Goal: Check status: Check status

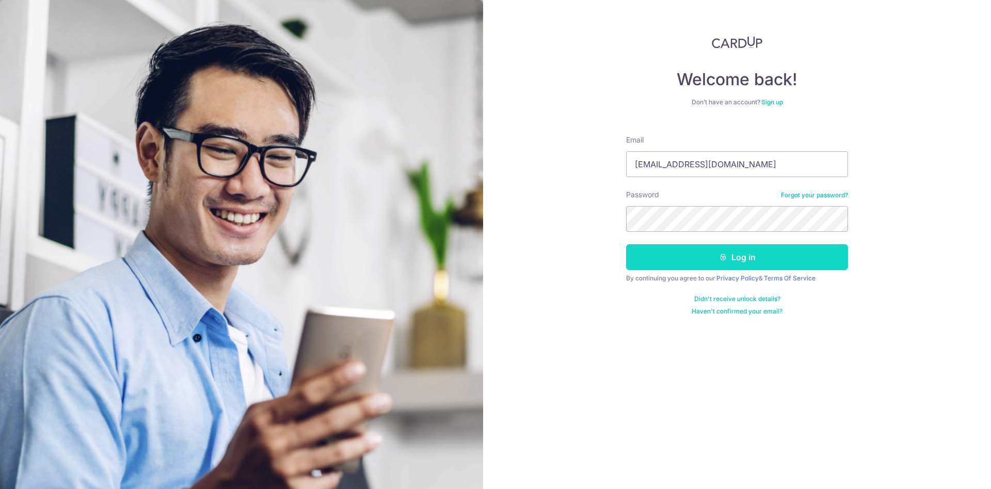
click at [697, 263] on button "Log in" at bounding box center [737, 257] width 222 height 26
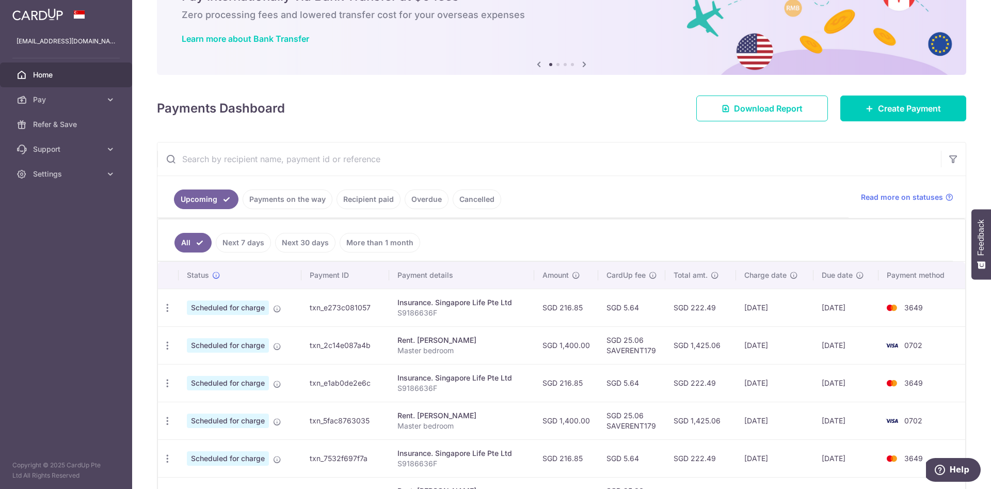
scroll to position [105, 0]
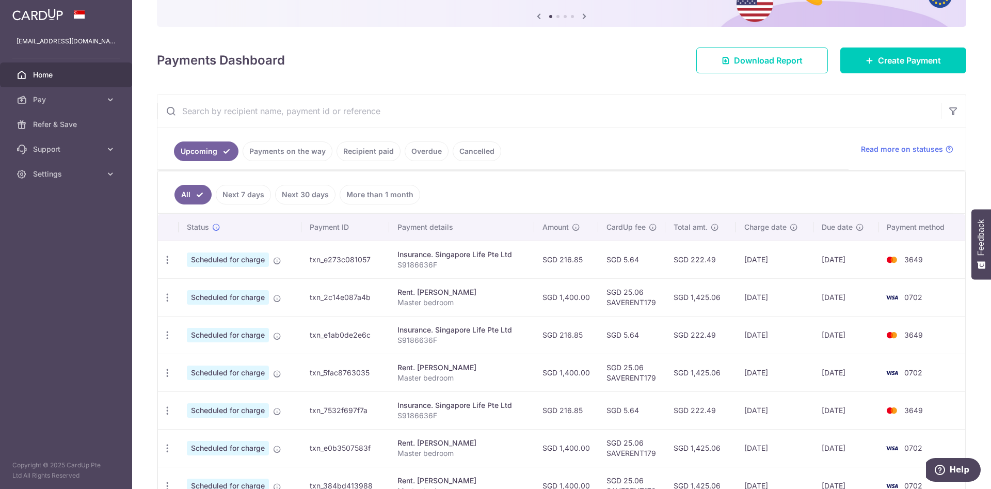
click at [461, 153] on link "Cancelled" at bounding box center [477, 151] width 49 height 20
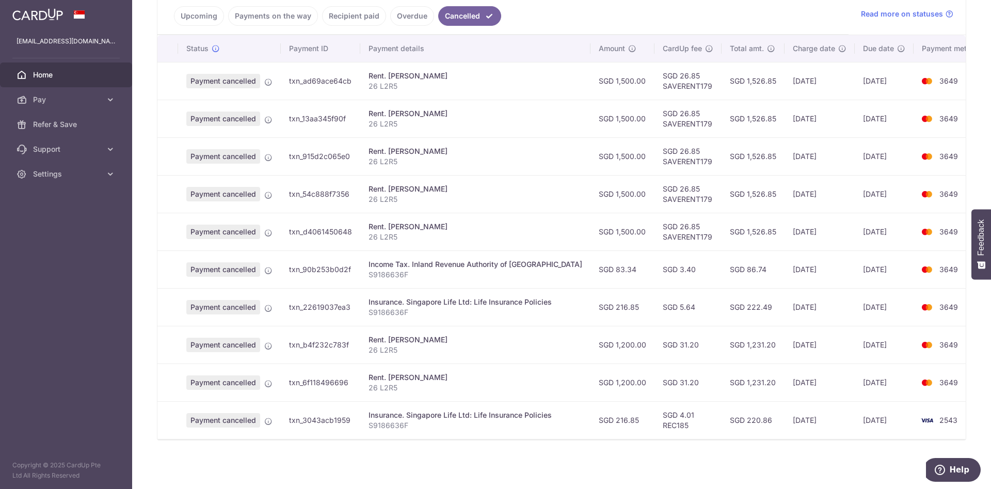
scroll to position [0, 0]
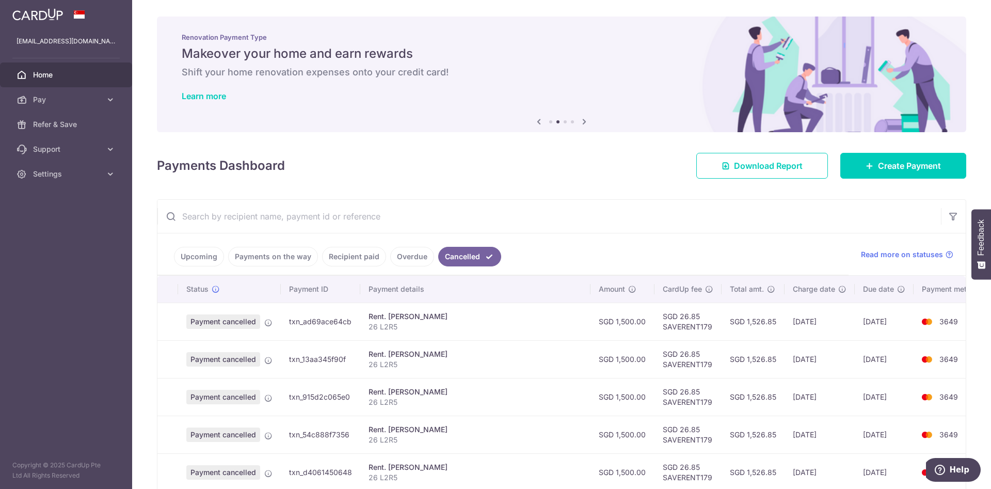
click at [404, 258] on link "Overdue" at bounding box center [412, 257] width 44 height 20
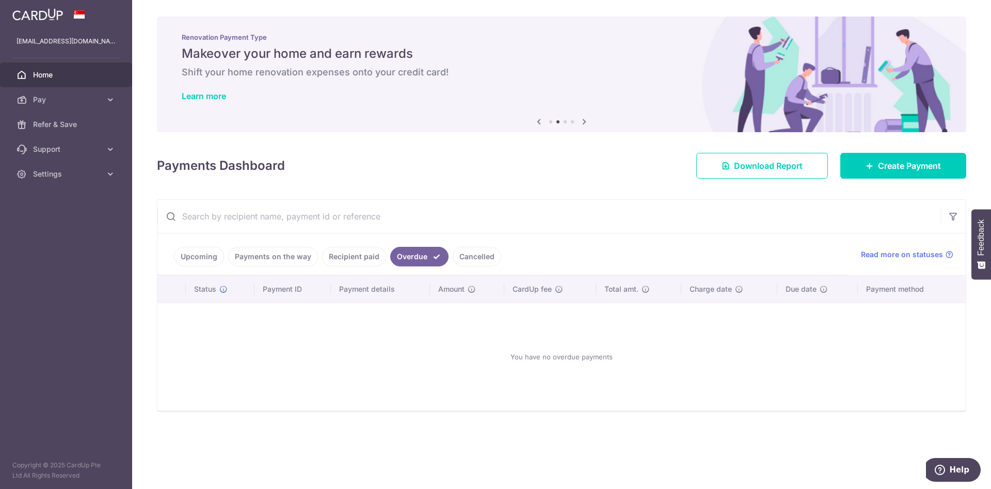
click at [350, 250] on link "Recipient paid" at bounding box center [354, 257] width 64 height 20
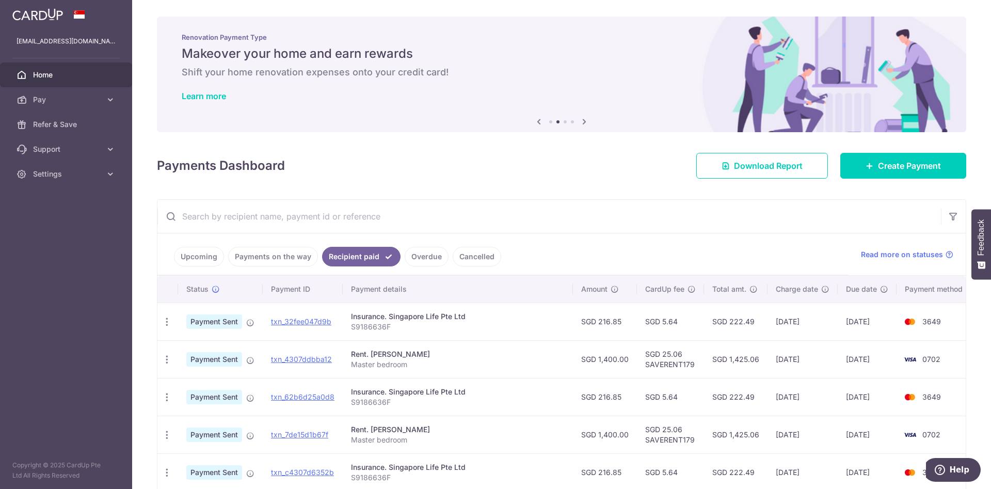
click at [266, 253] on link "Payments on the way" at bounding box center [273, 257] width 90 height 20
